Goal: Transaction & Acquisition: Book appointment/travel/reservation

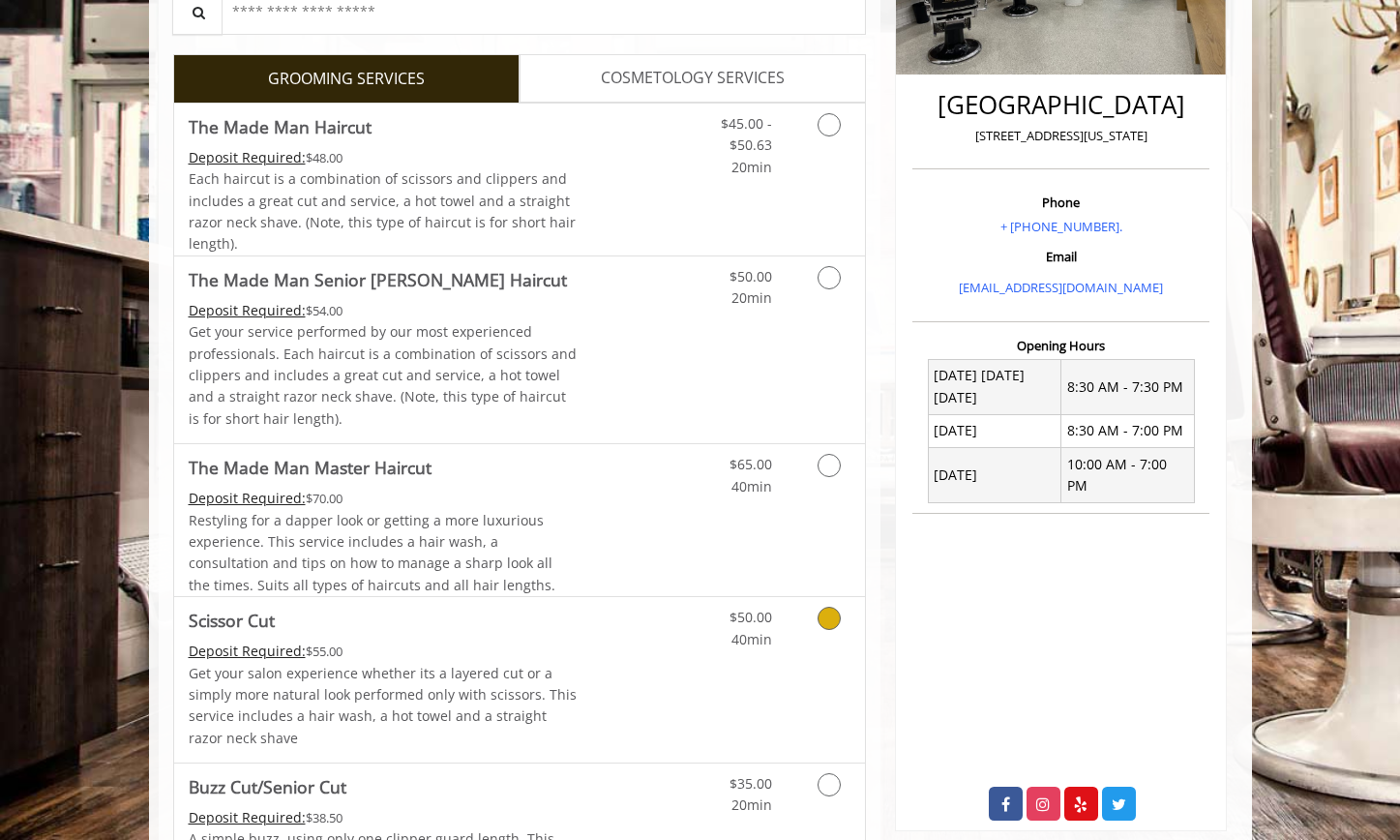
scroll to position [464, 0]
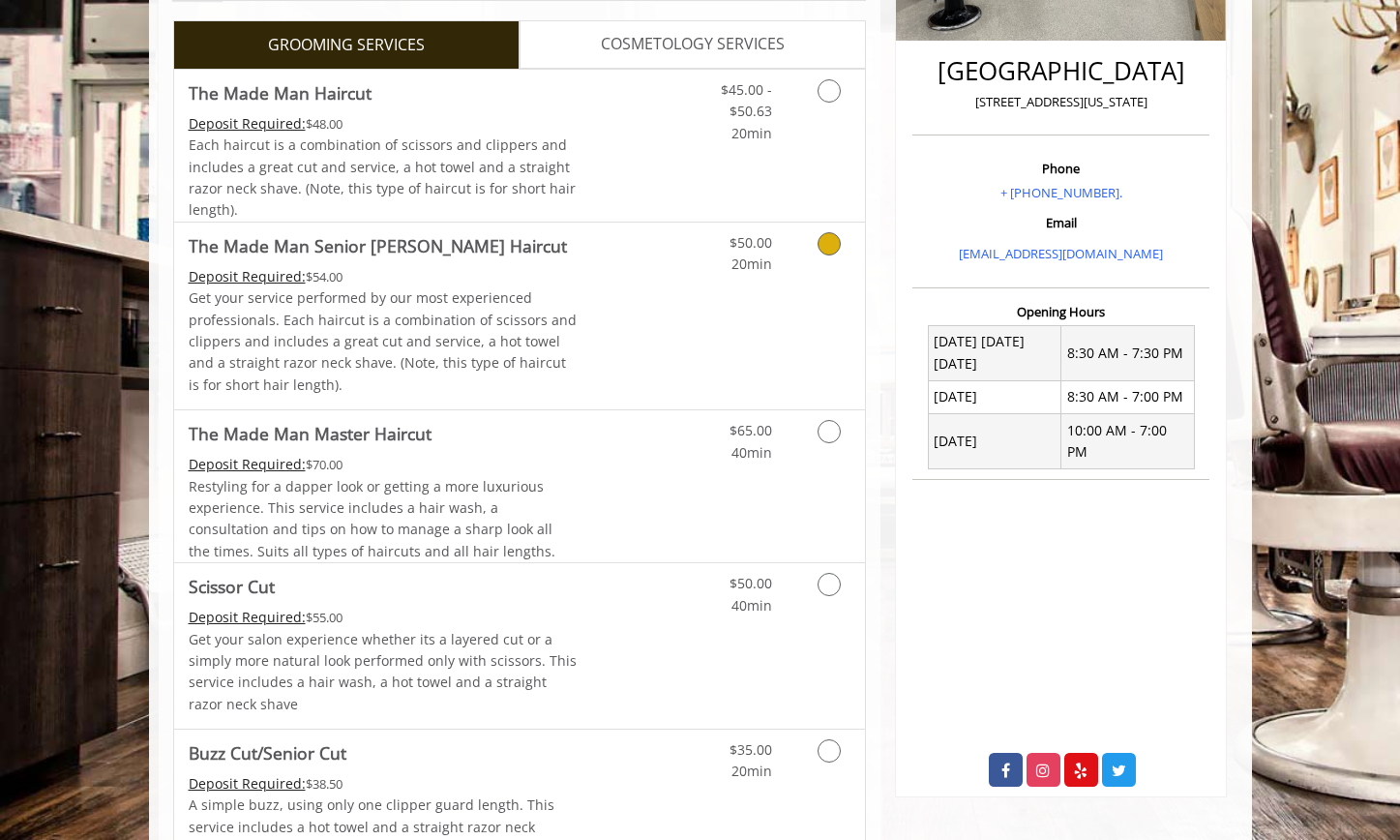
click at [829, 253] on icon "Grooming services" at bounding box center [829, 244] width 23 height 23
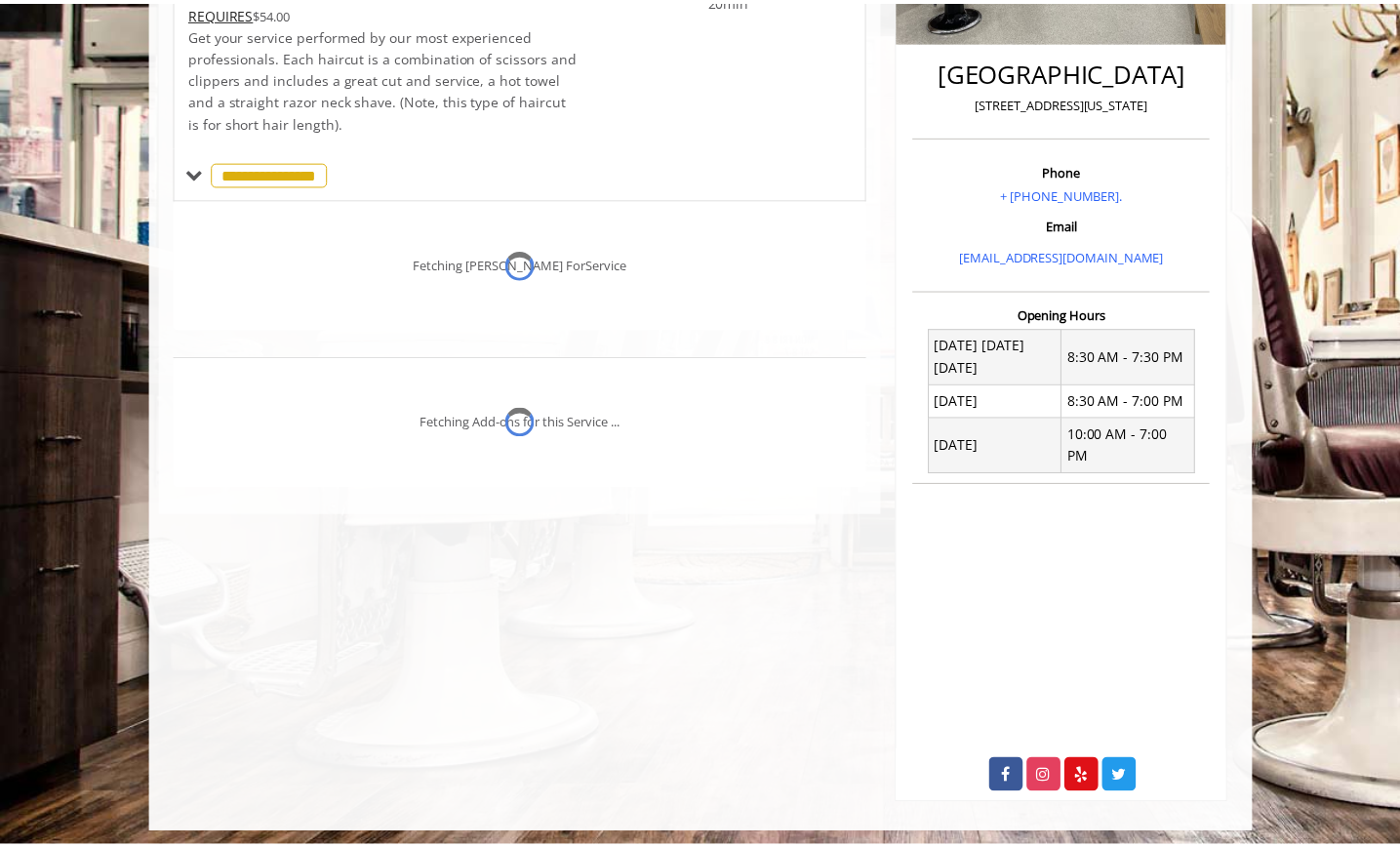
scroll to position [451, 0]
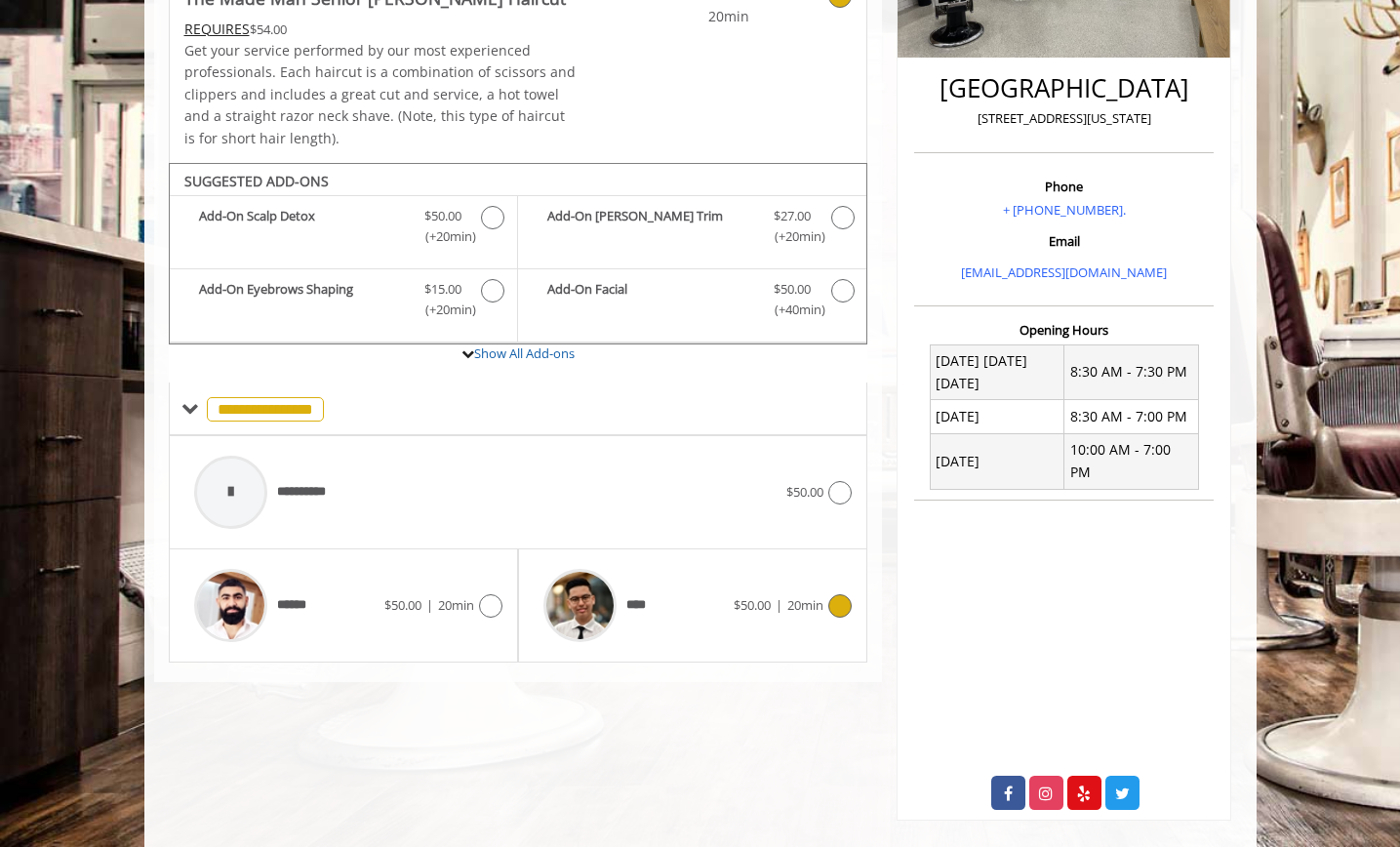
click at [837, 609] on icon at bounding box center [840, 606] width 23 height 23
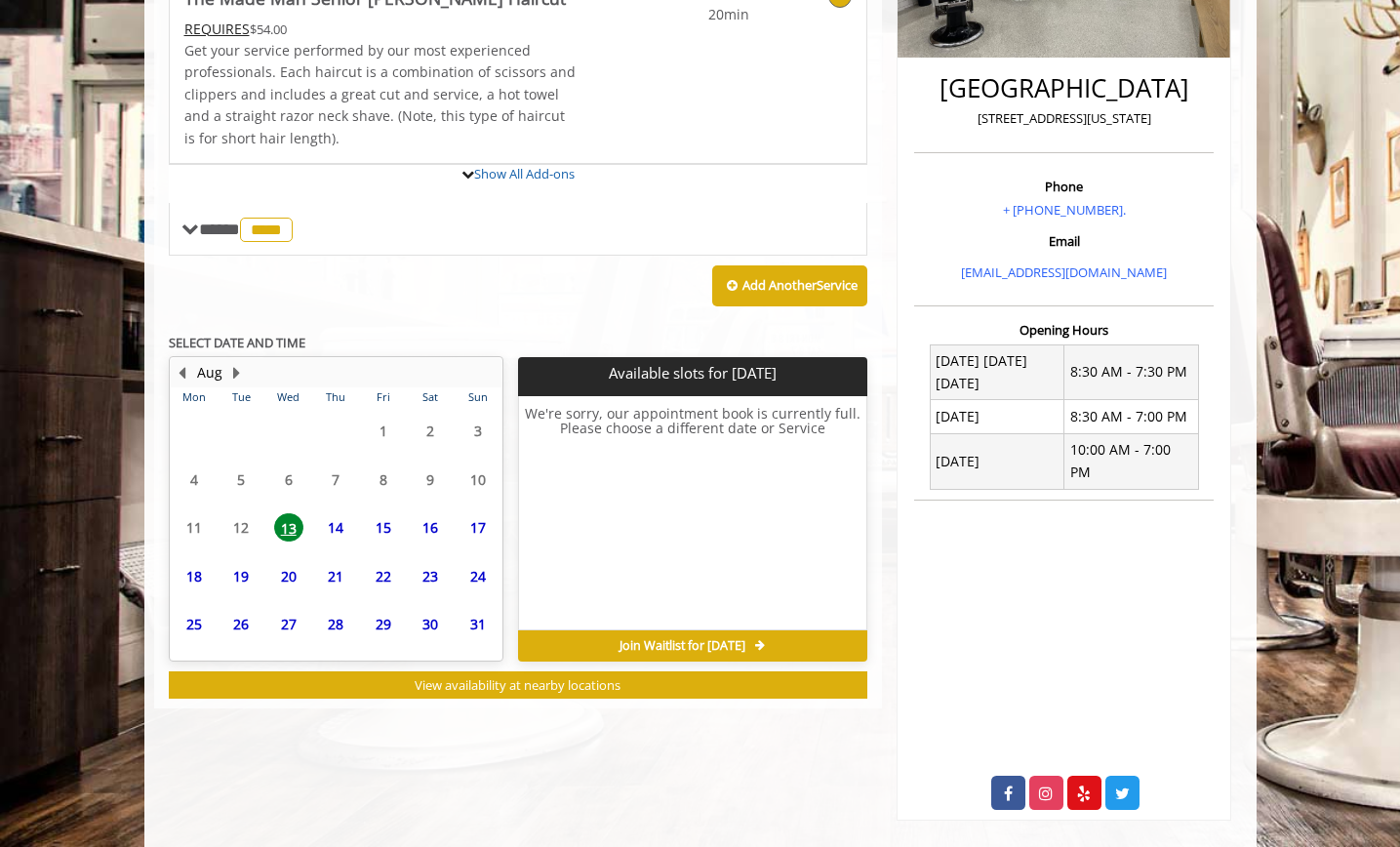
scroll to position [540, 0]
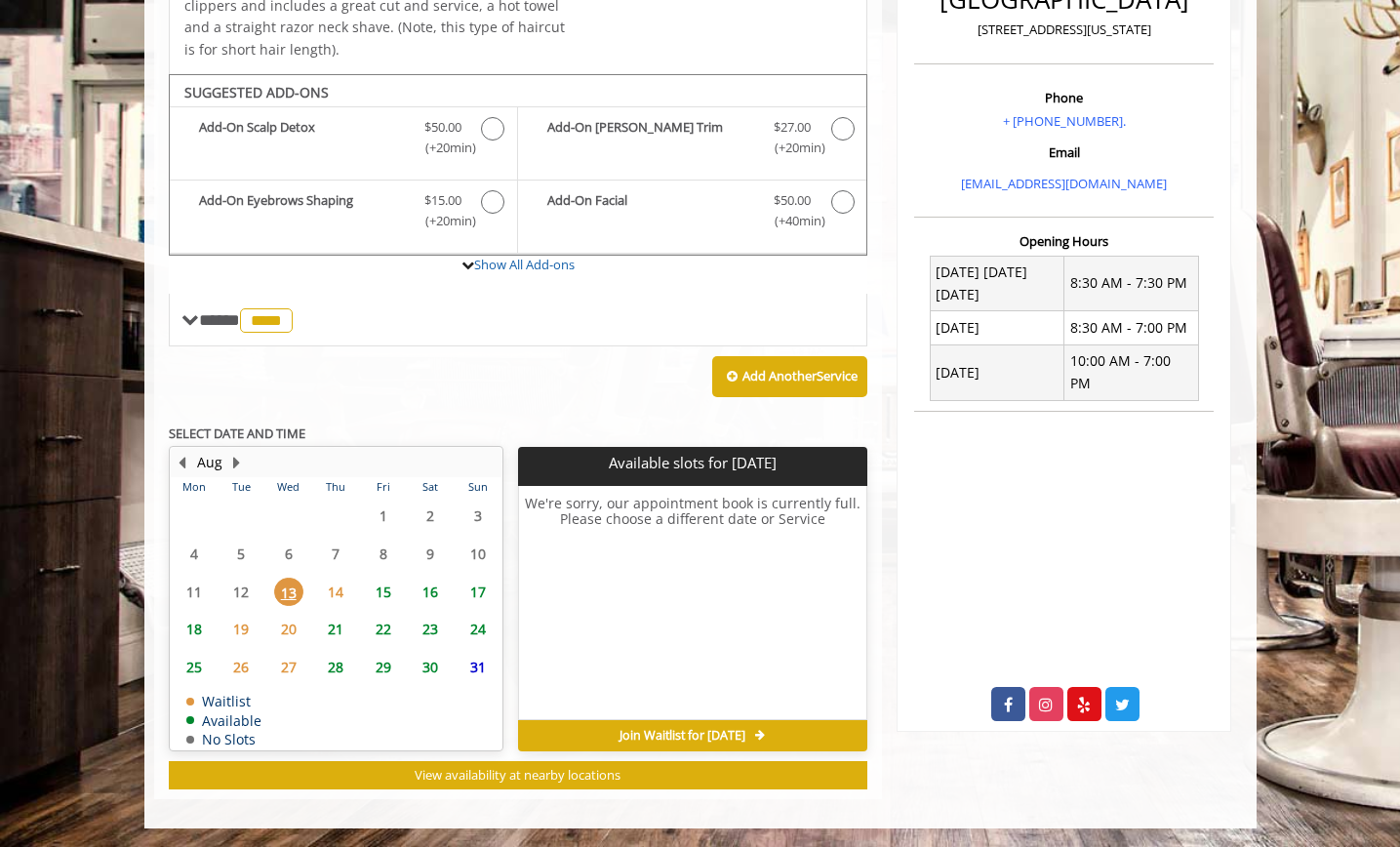
click at [340, 595] on span "14" at bounding box center [336, 591] width 29 height 28
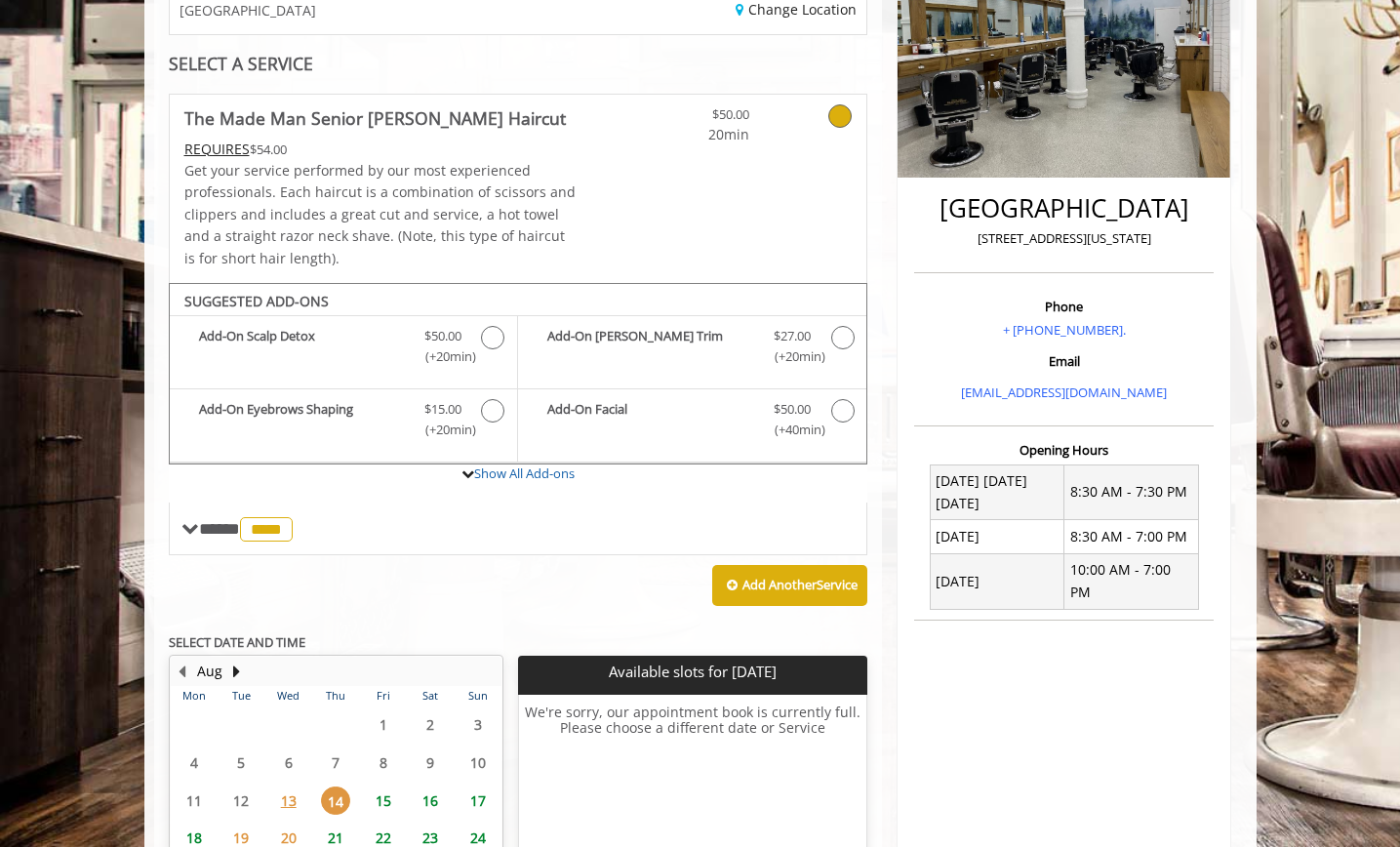
scroll to position [385, 0]
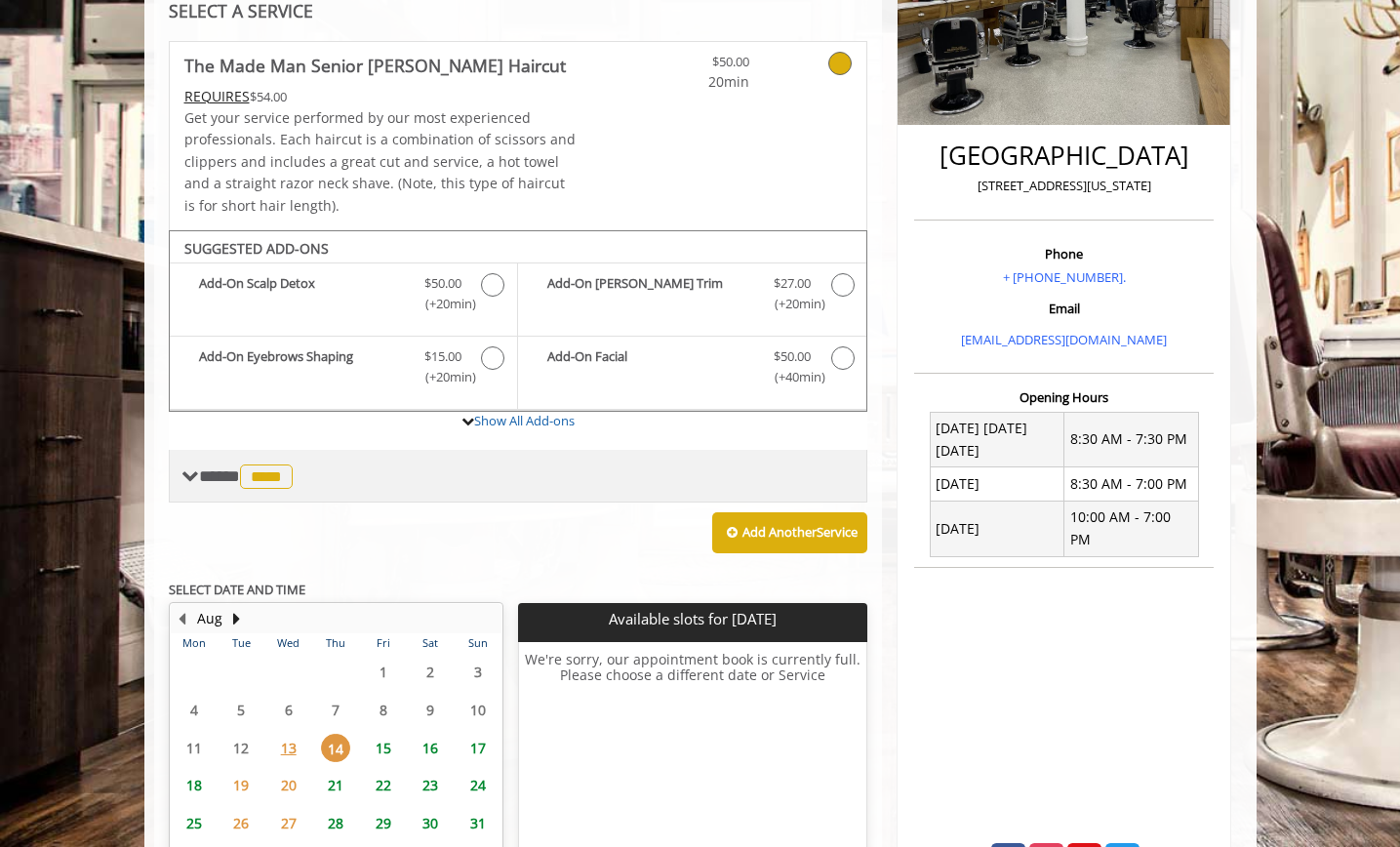
click at [243, 471] on span "**** **** ********" at bounding box center [248, 476] width 99 height 18
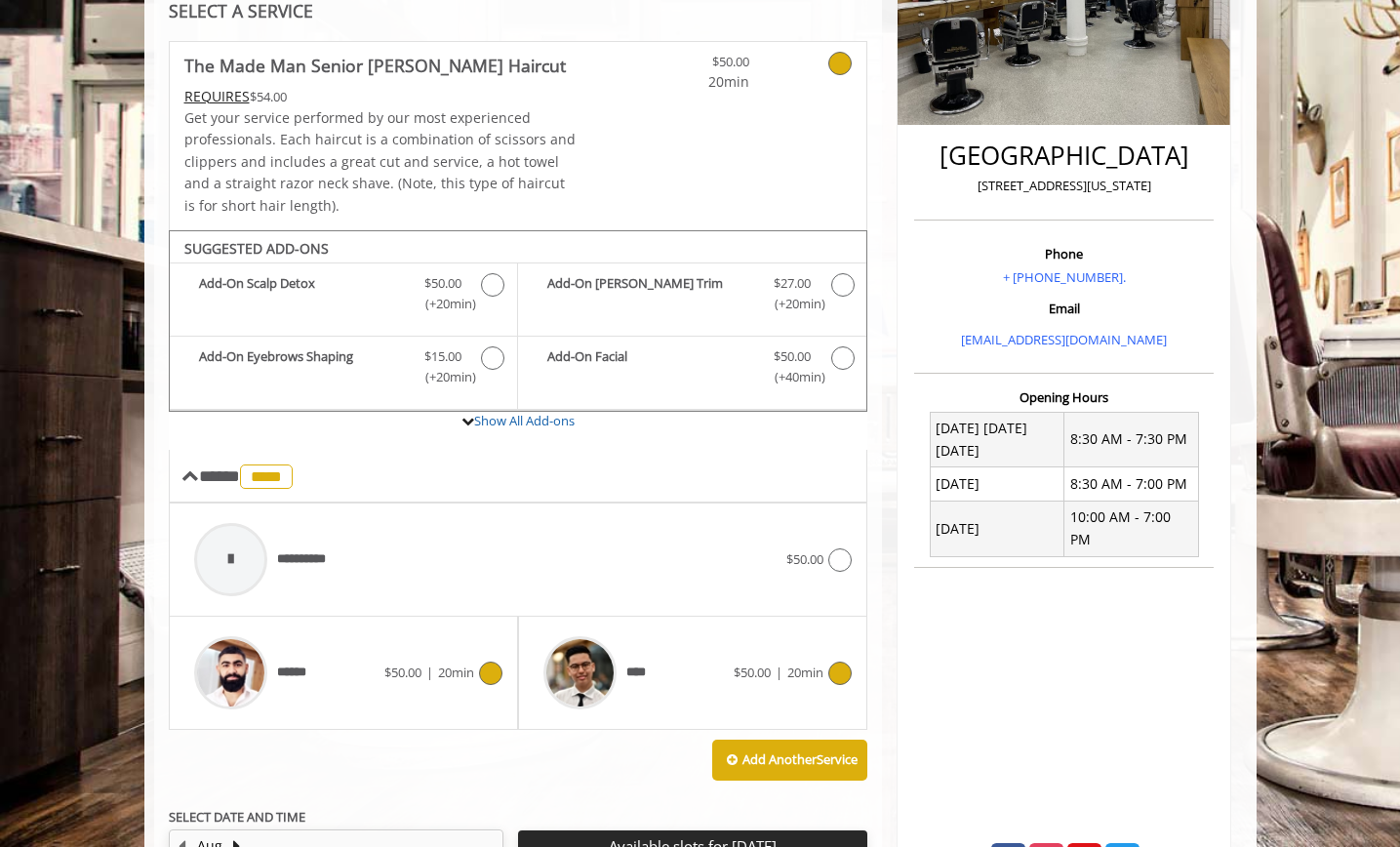
click at [488, 669] on icon at bounding box center [490, 673] width 23 height 23
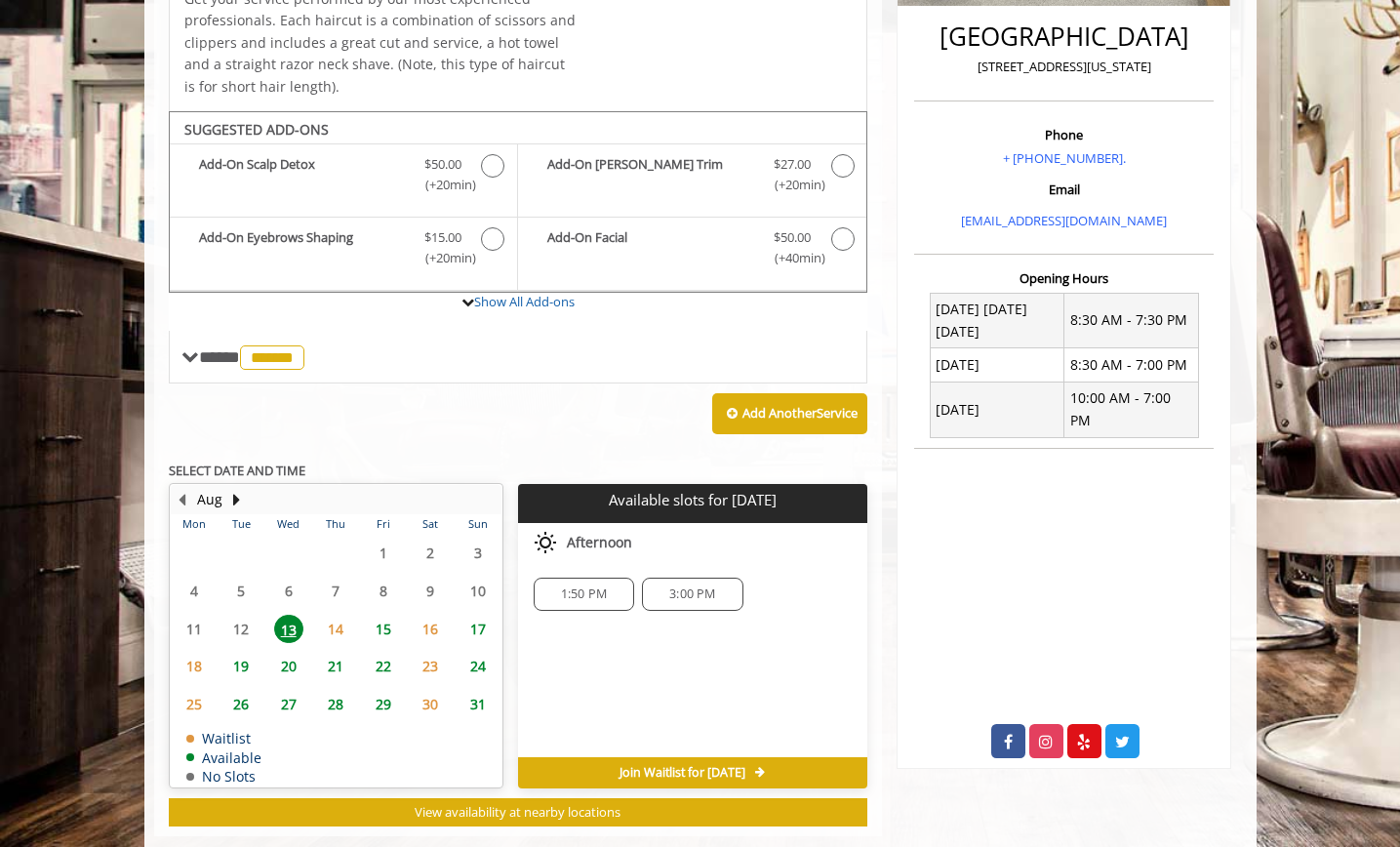
scroll to position [540, 0]
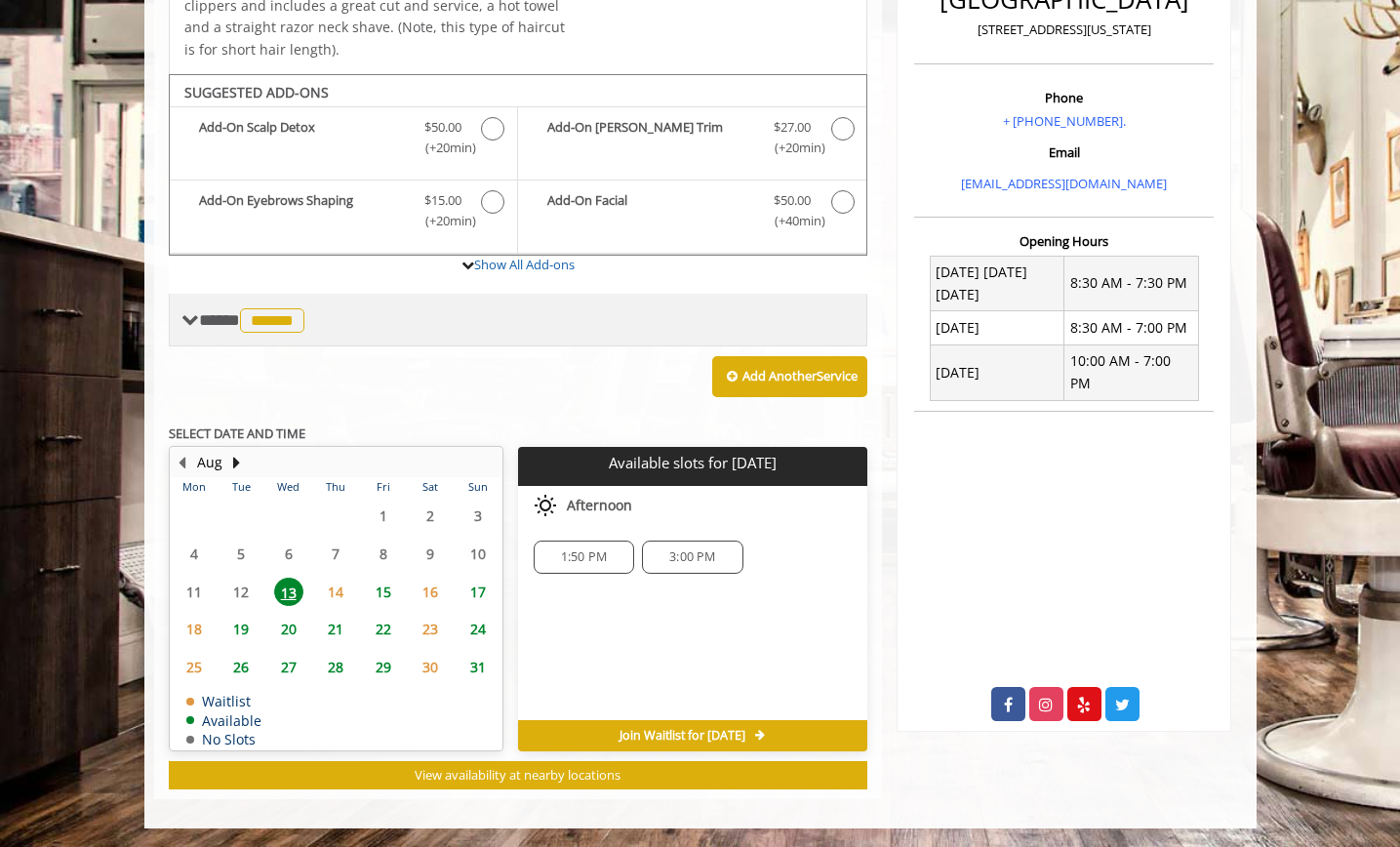
click at [204, 319] on span "**** ****** ********" at bounding box center [254, 320] width 110 height 18
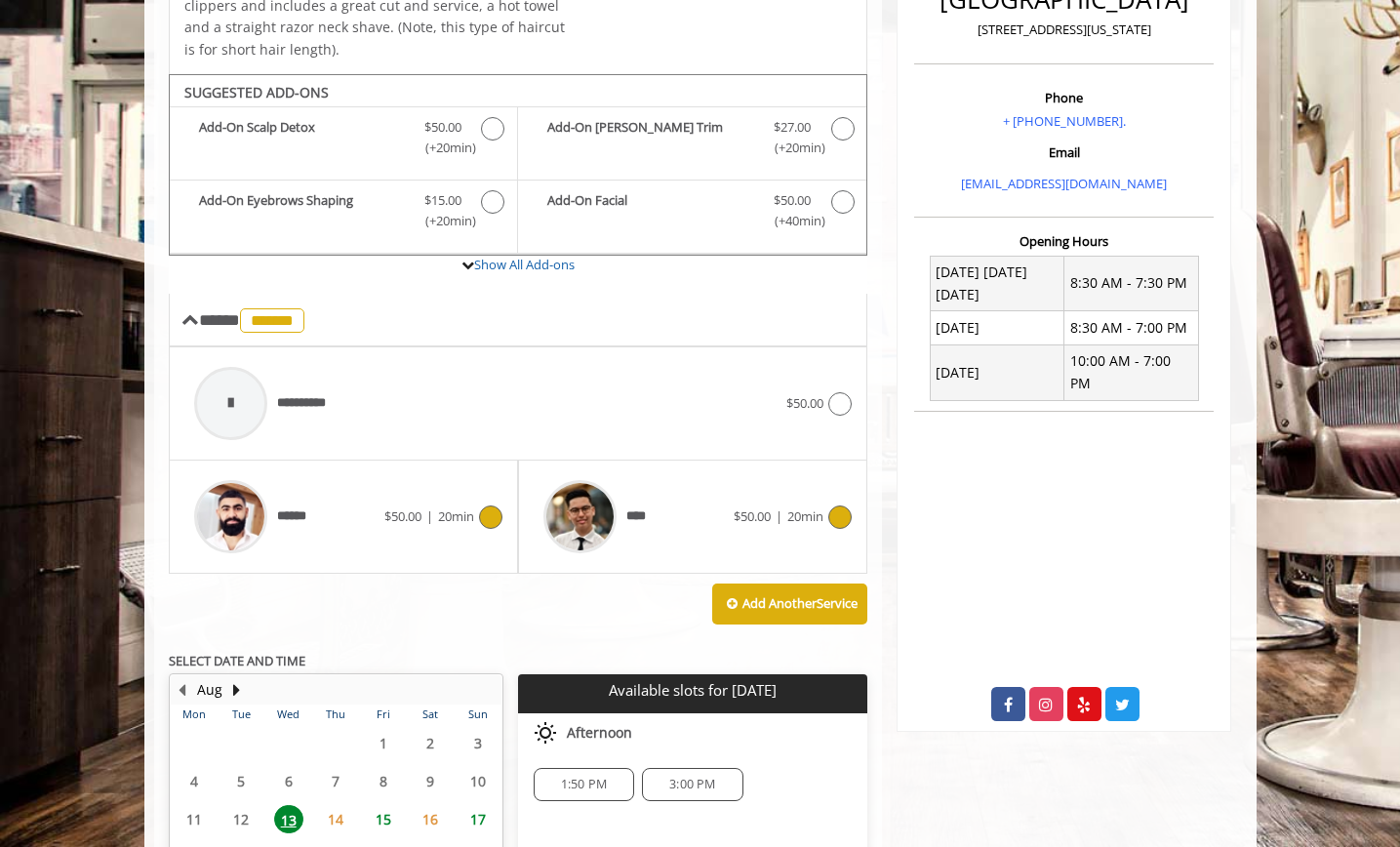
click at [839, 518] on icon at bounding box center [840, 517] width 23 height 23
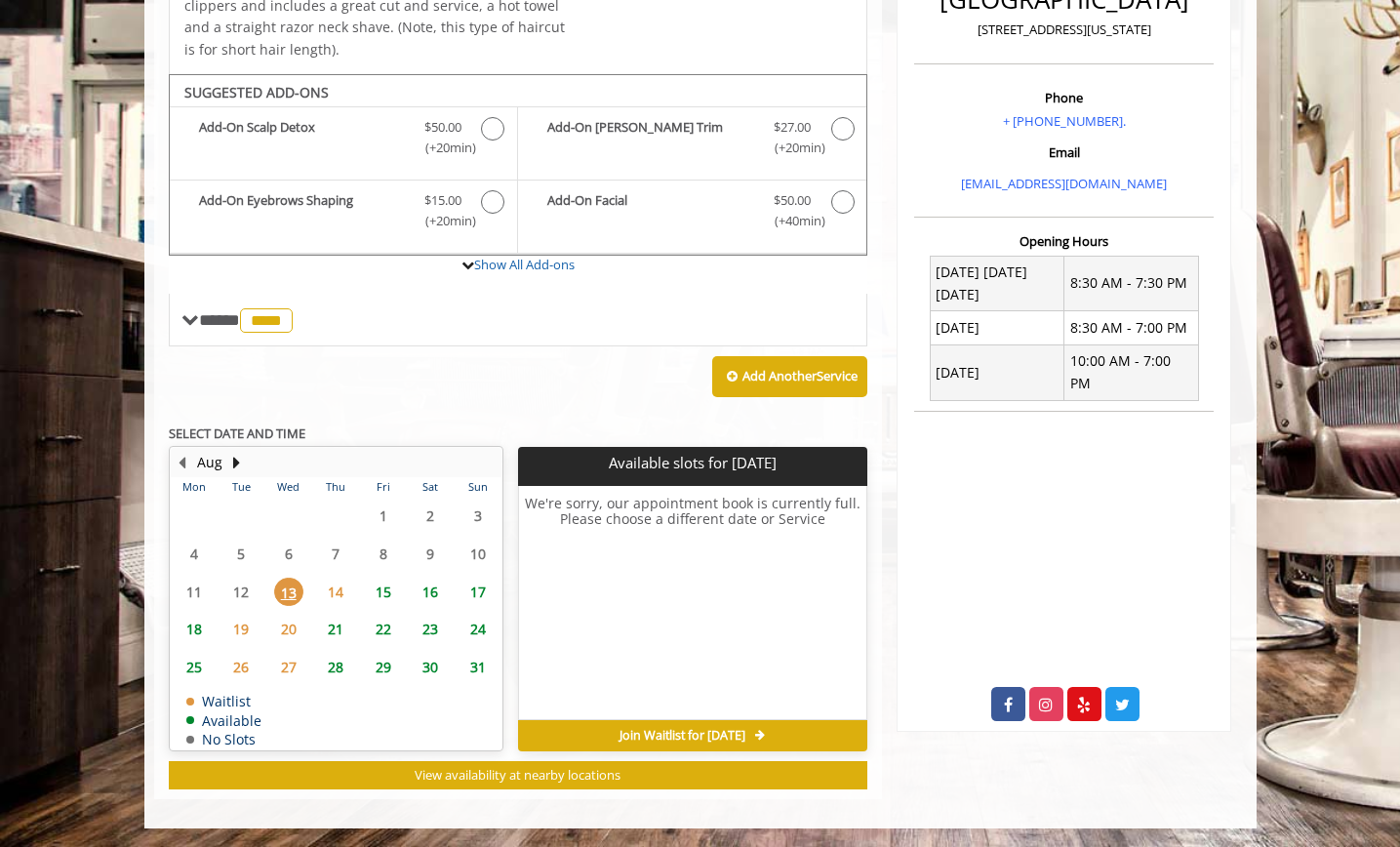
click at [340, 591] on span "14" at bounding box center [336, 591] width 29 height 28
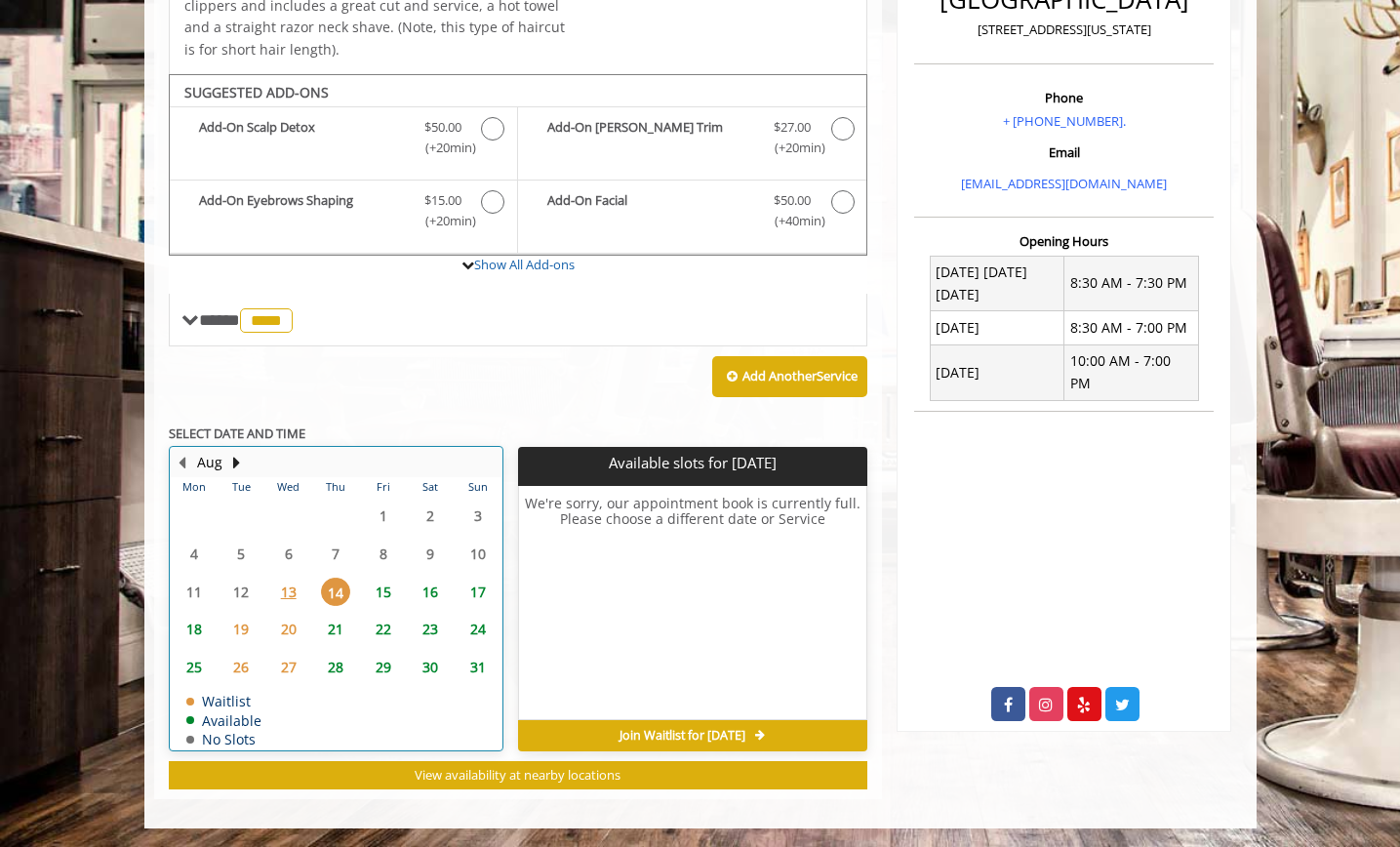
click at [429, 448] on td "Aug" at bounding box center [328, 462] width 315 height 29
click at [243, 589] on table "Mon Tue Wed Thu Fri Sat Sun 28 29 30 31 1 2 3 4 5 6 7 8 9 10 11 12 13 14 15 16 …" at bounding box center [336, 613] width 331 height 273
click at [296, 589] on span "13" at bounding box center [289, 591] width 29 height 28
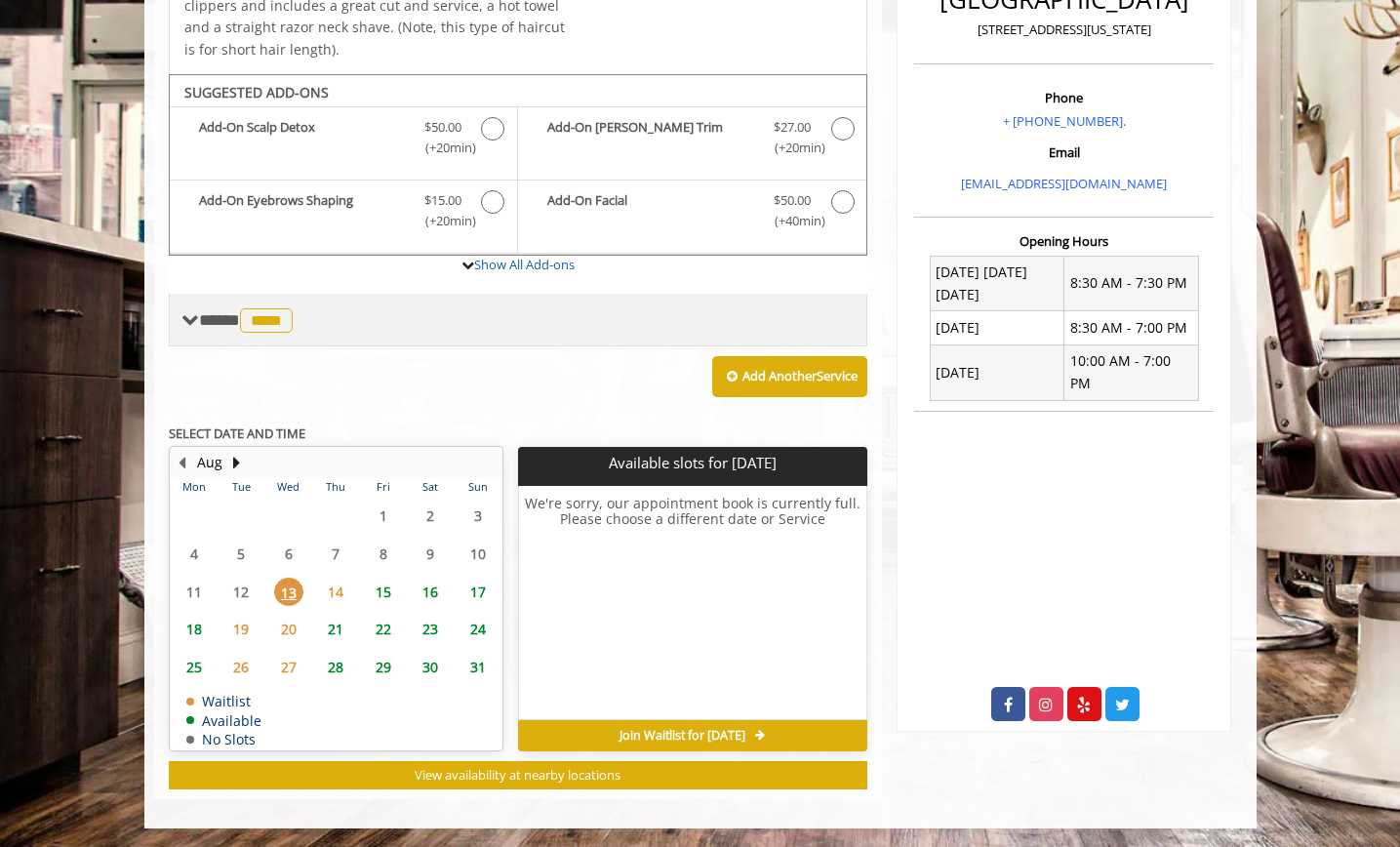
click at [222, 314] on span "**** **** ********" at bounding box center [248, 320] width 99 height 18
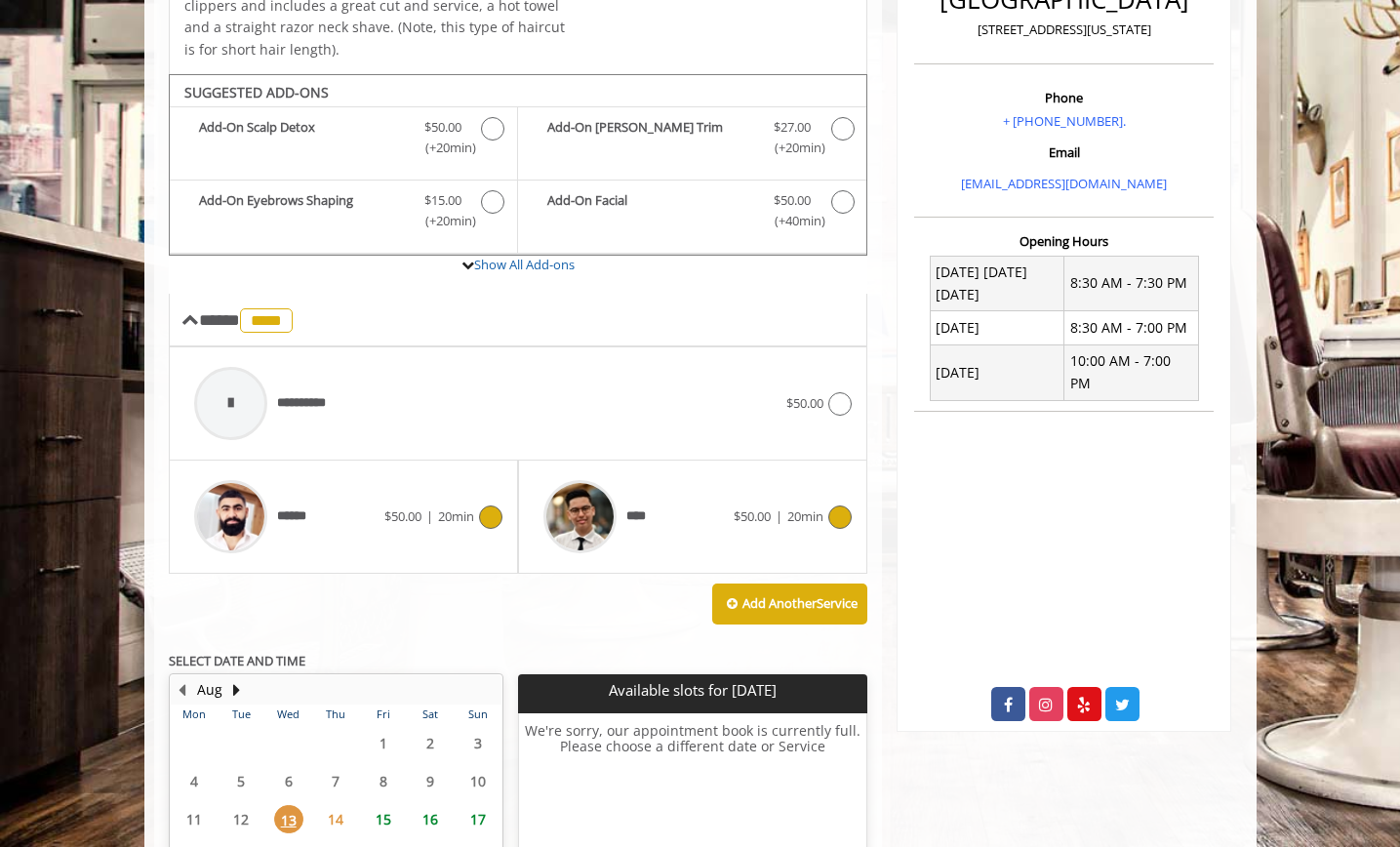
click at [482, 519] on icon at bounding box center [490, 517] width 23 height 23
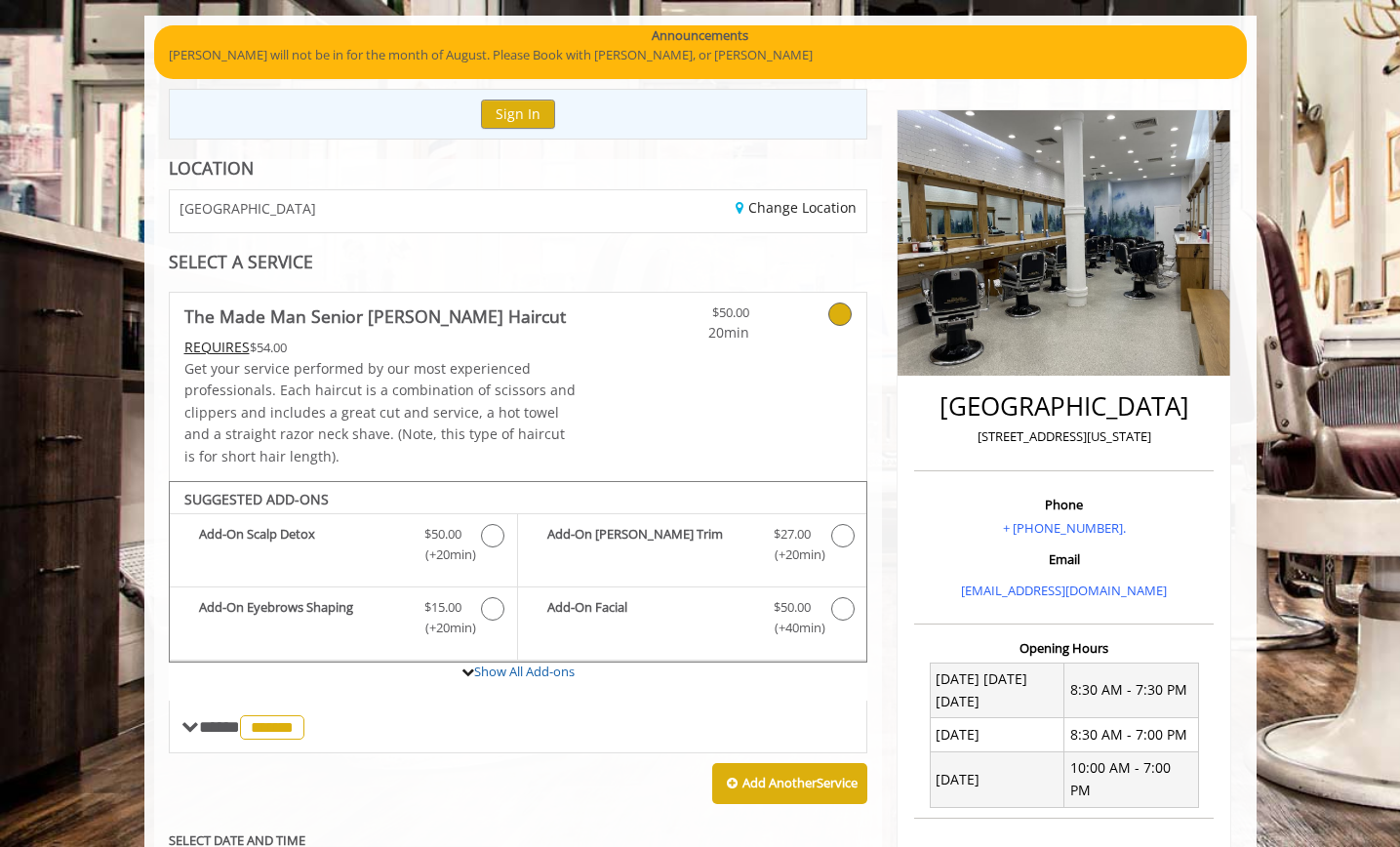
scroll to position [314, 0]
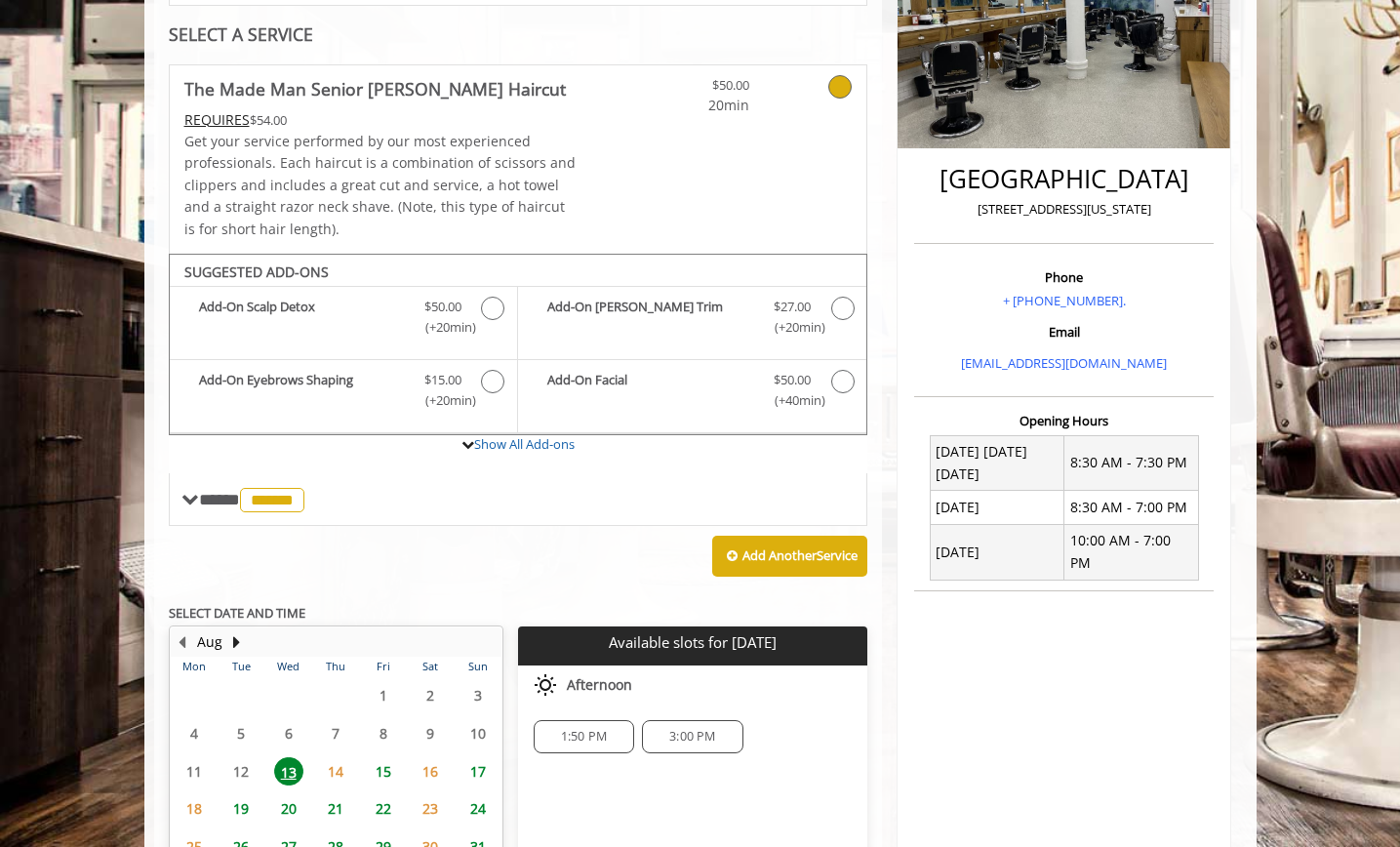
click at [511, 666] on div "**********" at bounding box center [519, 517] width 700 height 905
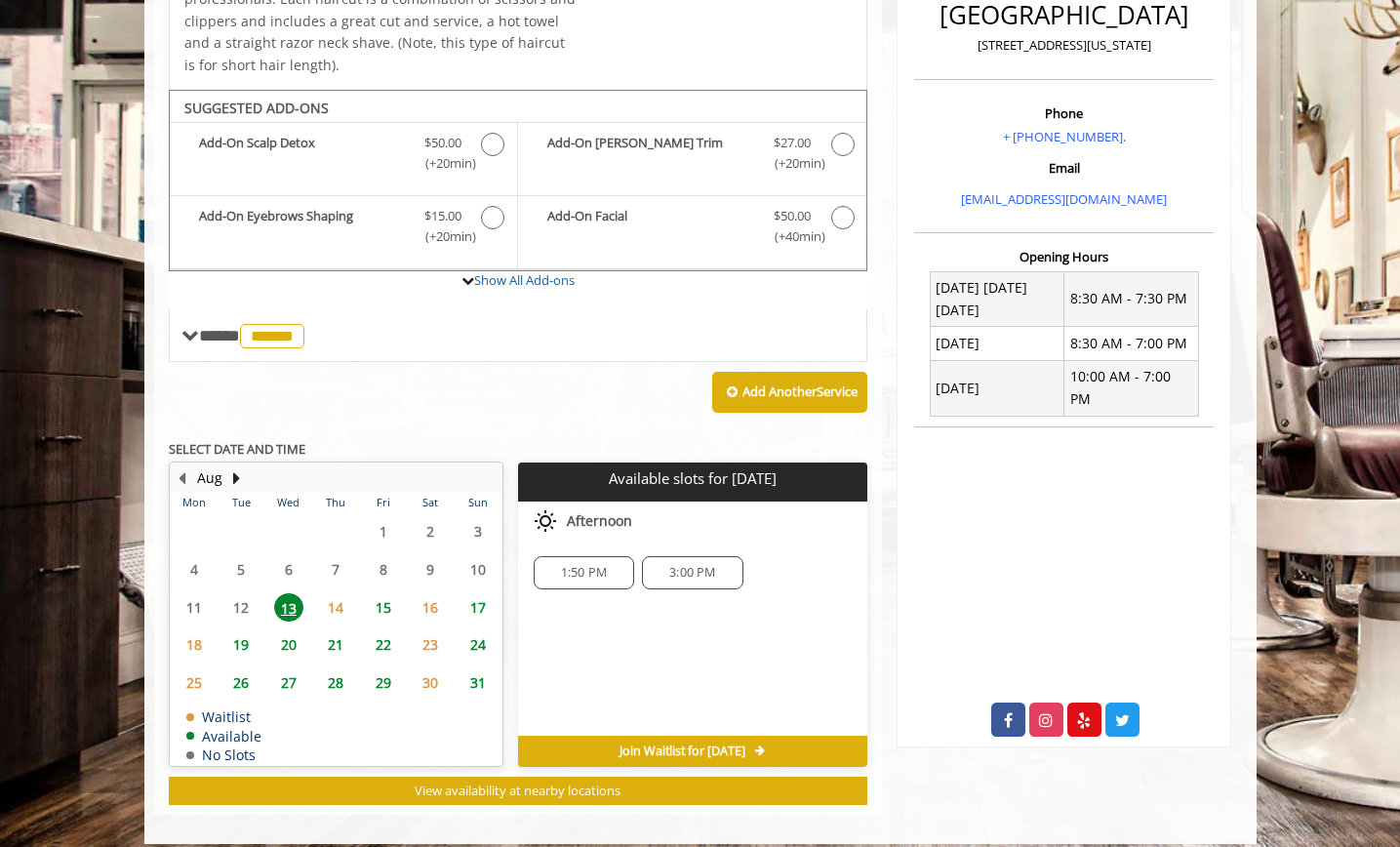
scroll to position [540, 0]
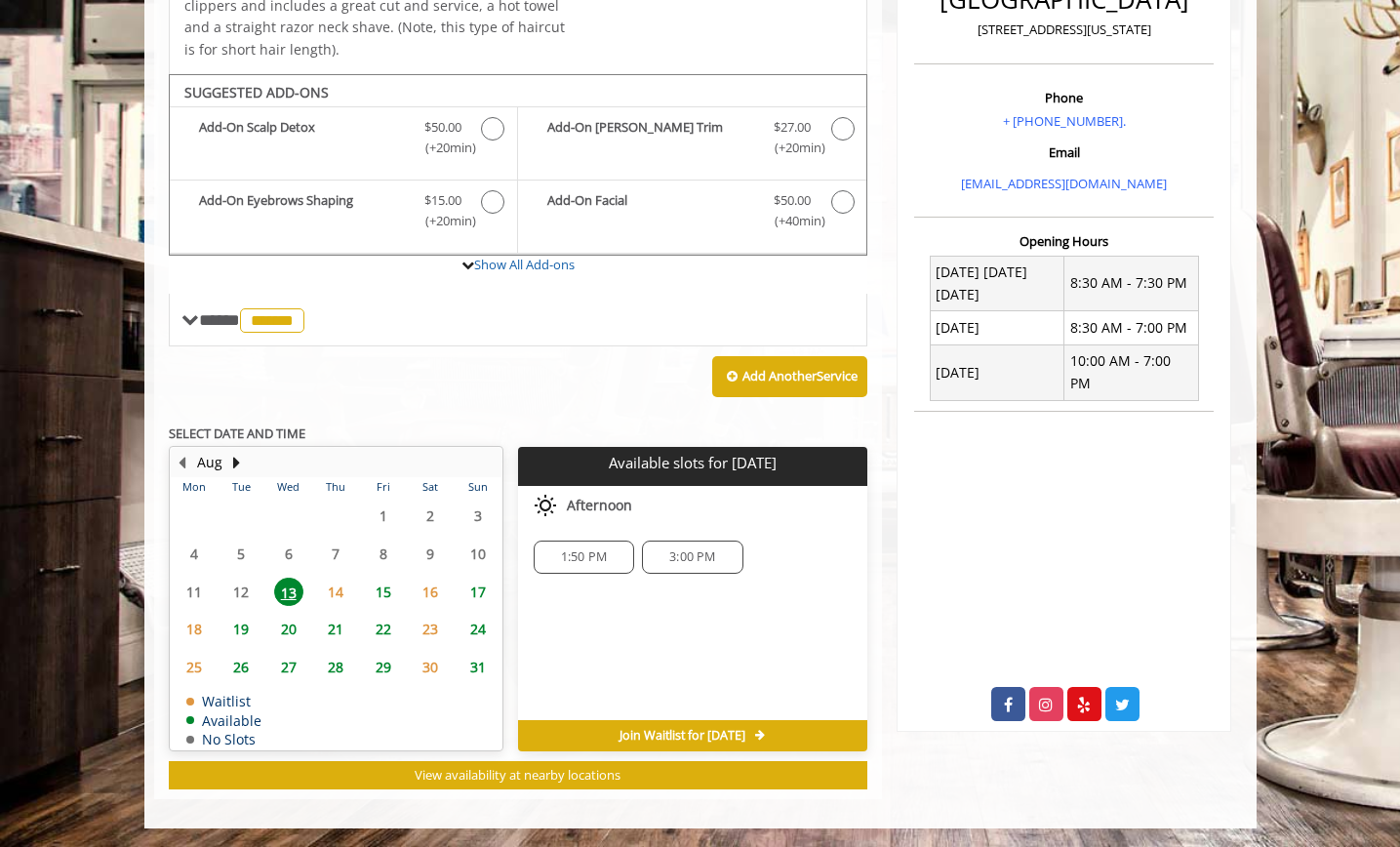
click at [707, 549] on span "3:00 PM" at bounding box center [692, 557] width 46 height 16
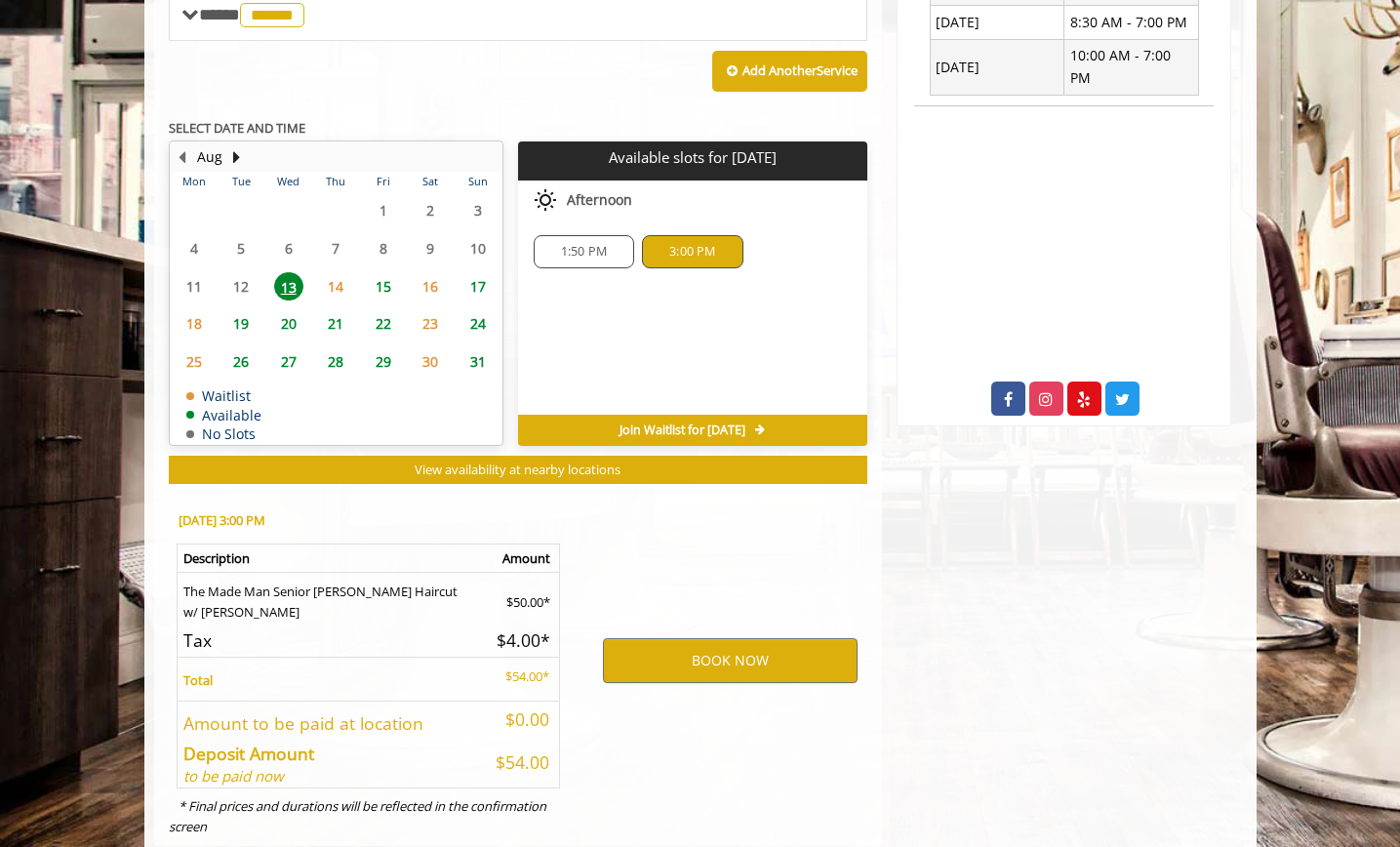
scroll to position [893, 0]
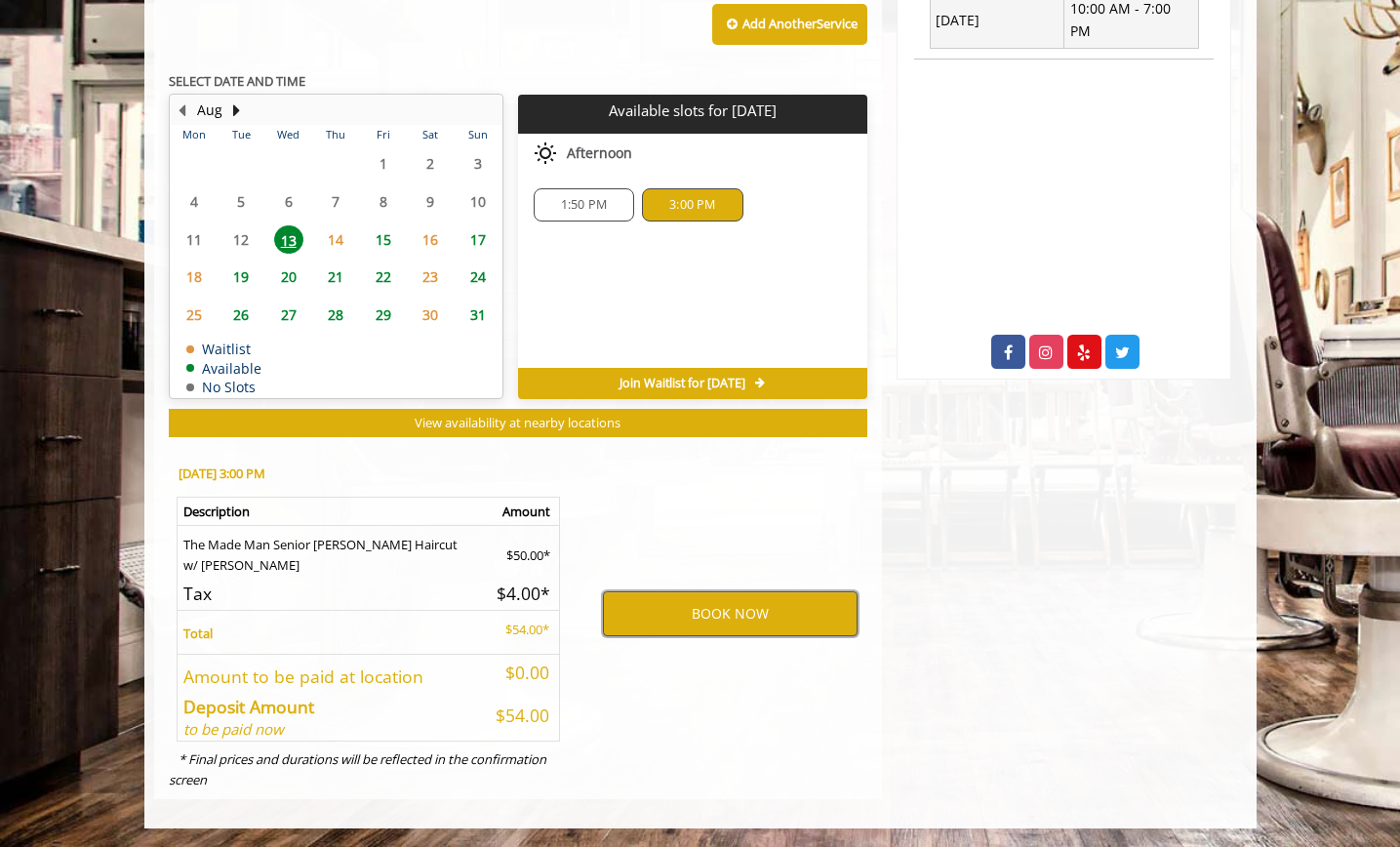
click at [697, 619] on button "BOOK NOW" at bounding box center [730, 614] width 255 height 45
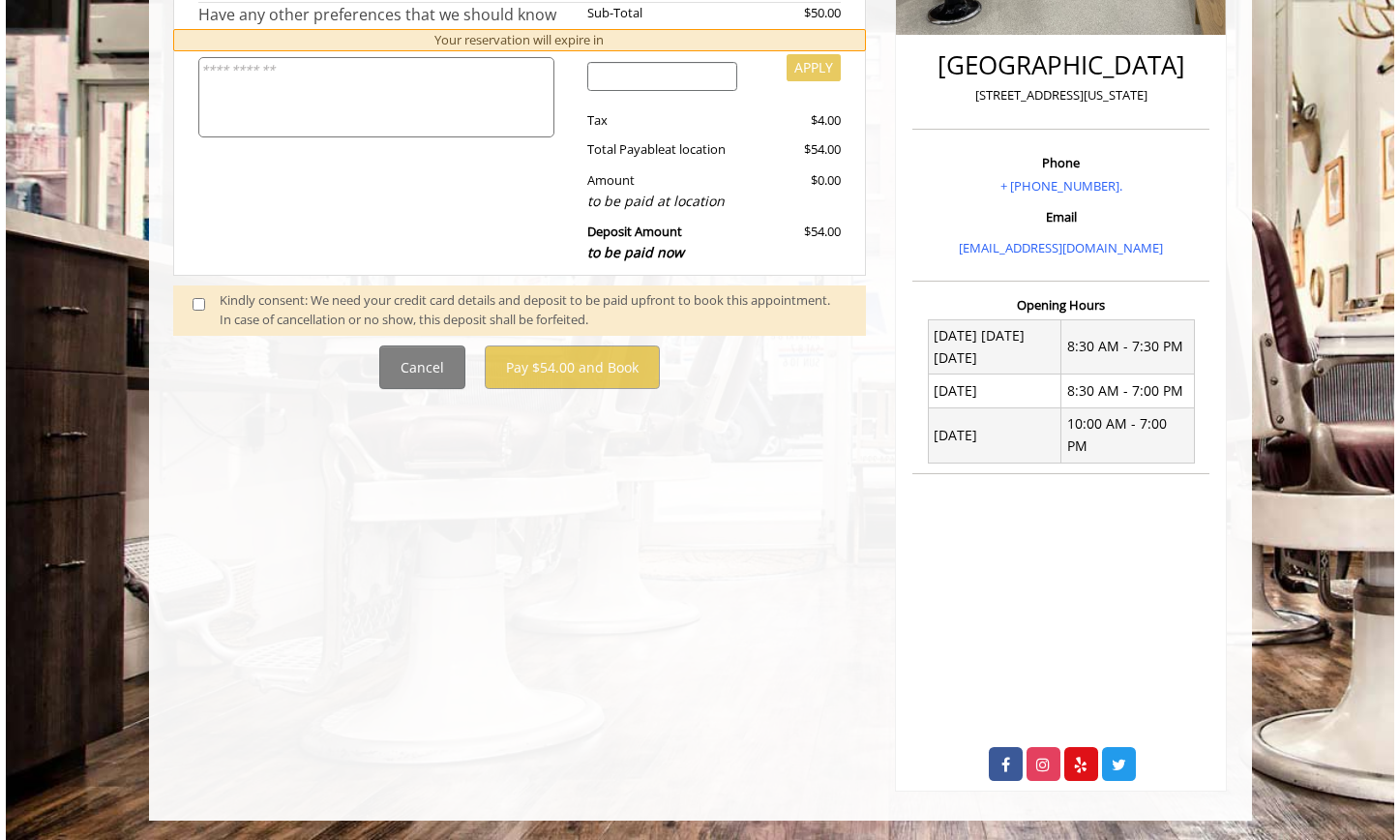
scroll to position [0, 0]
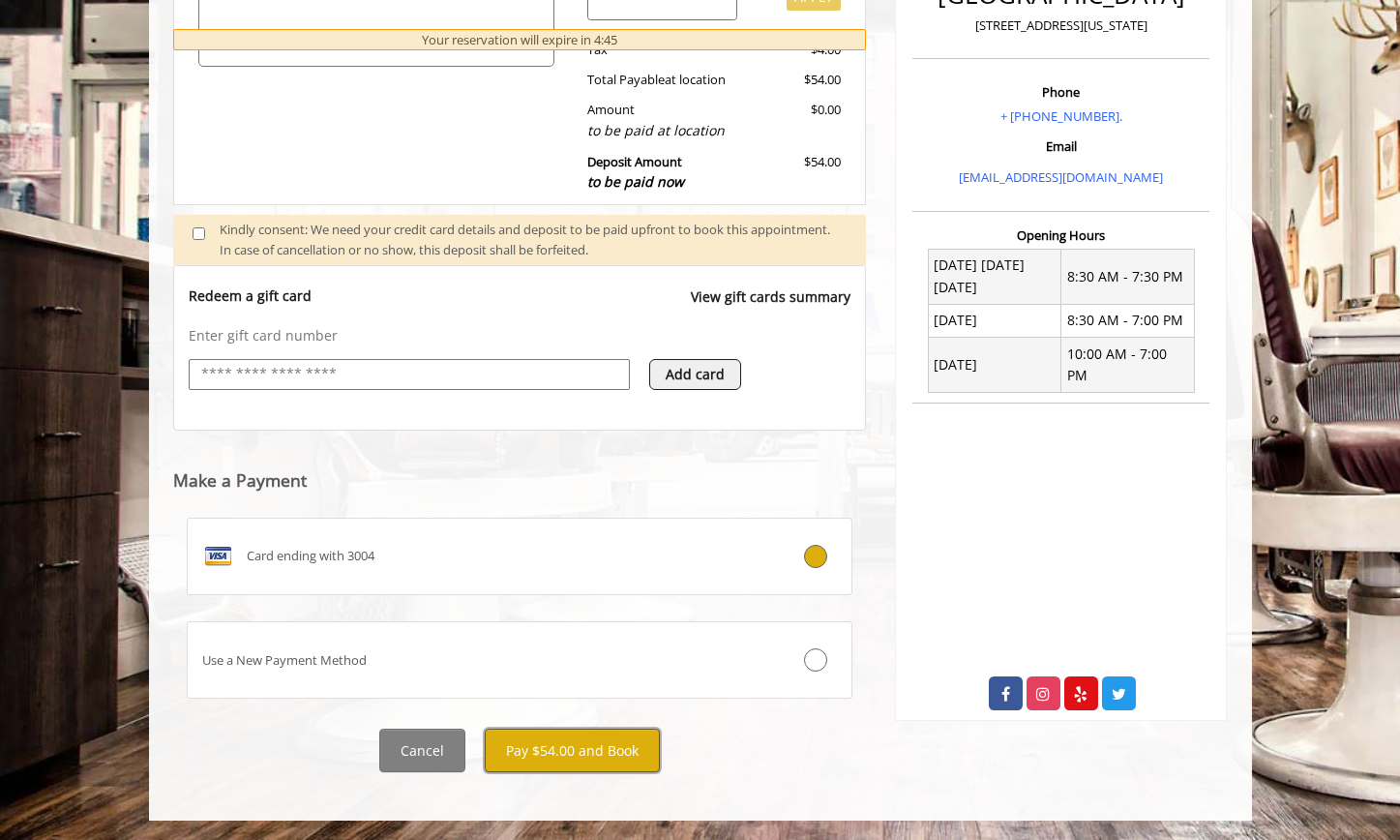
click at [625, 735] on button "Pay $54.00 and Book" at bounding box center [572, 750] width 175 height 44
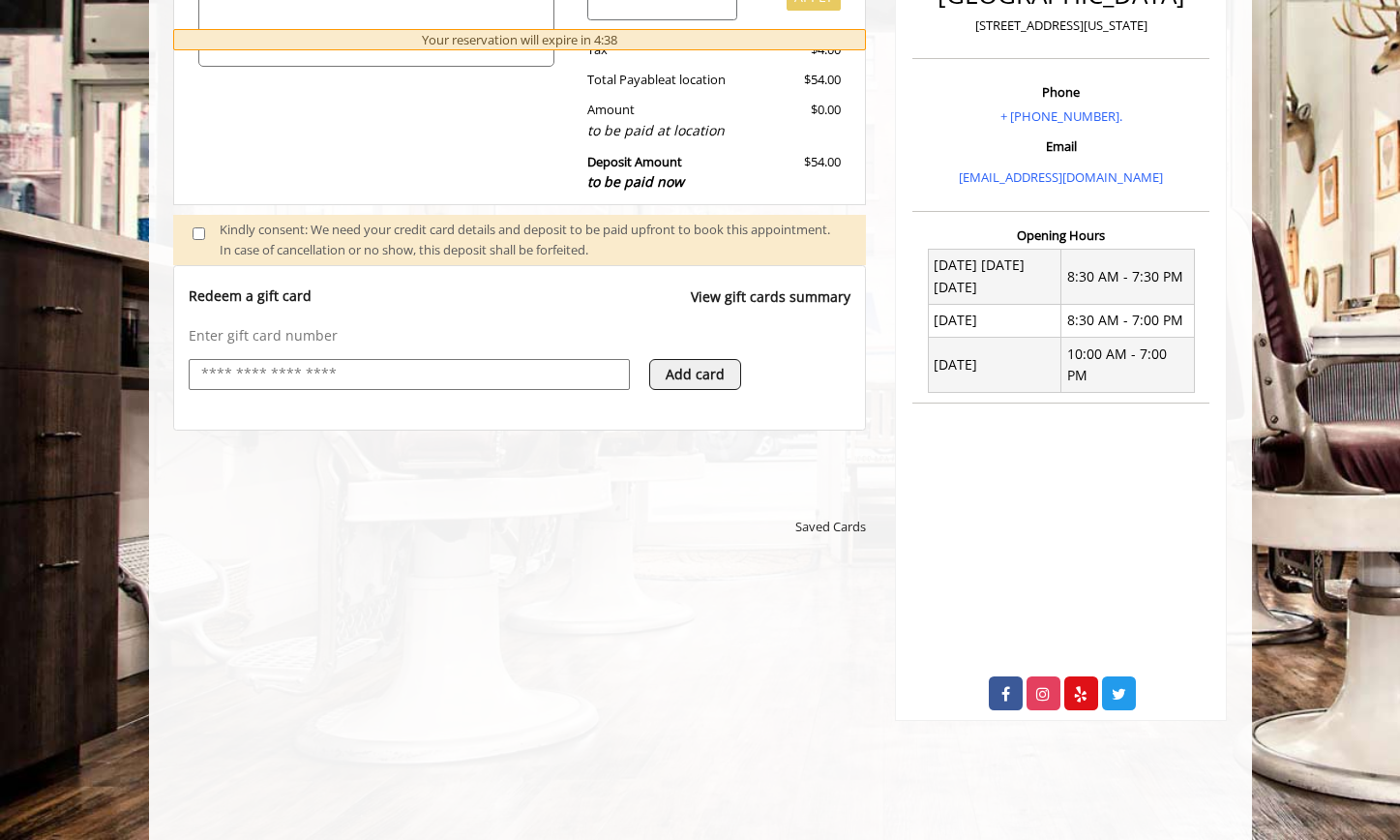
click at [620, 793] on div "**********" at bounding box center [519, 768] width 651 height 388
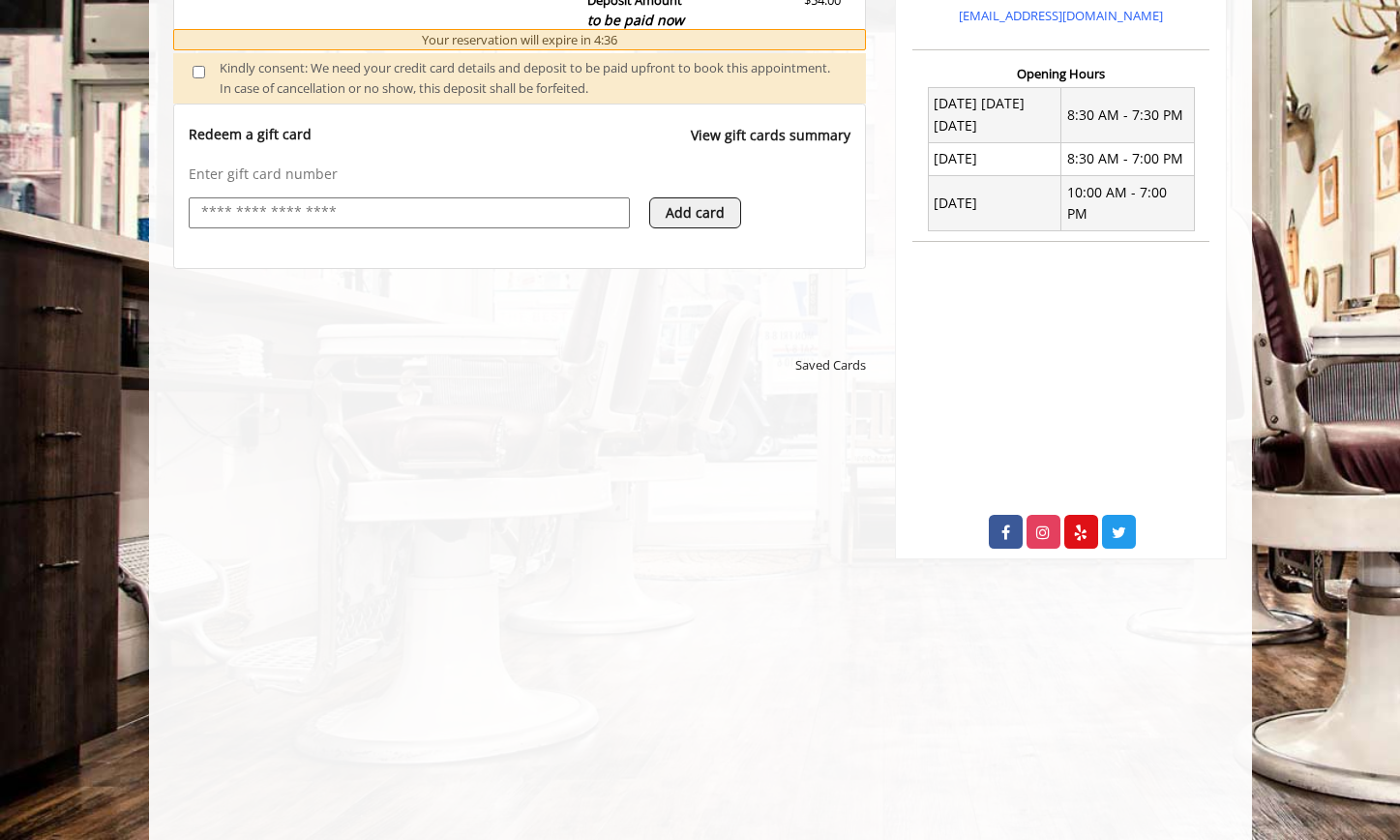
scroll to position [734, 0]
